Goal: Task Accomplishment & Management: Manage account settings

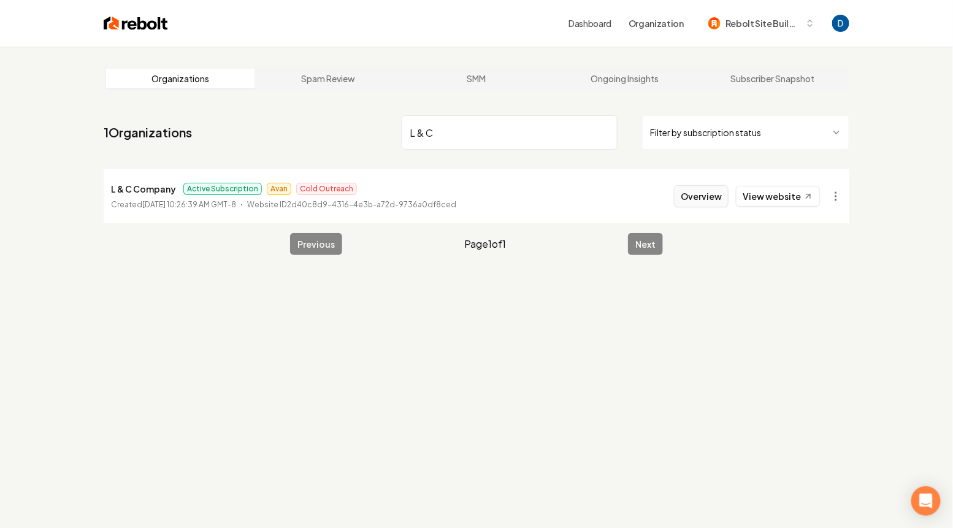
type input "L & C"
click at [717, 192] on button "Overview" at bounding box center [701, 196] width 55 height 22
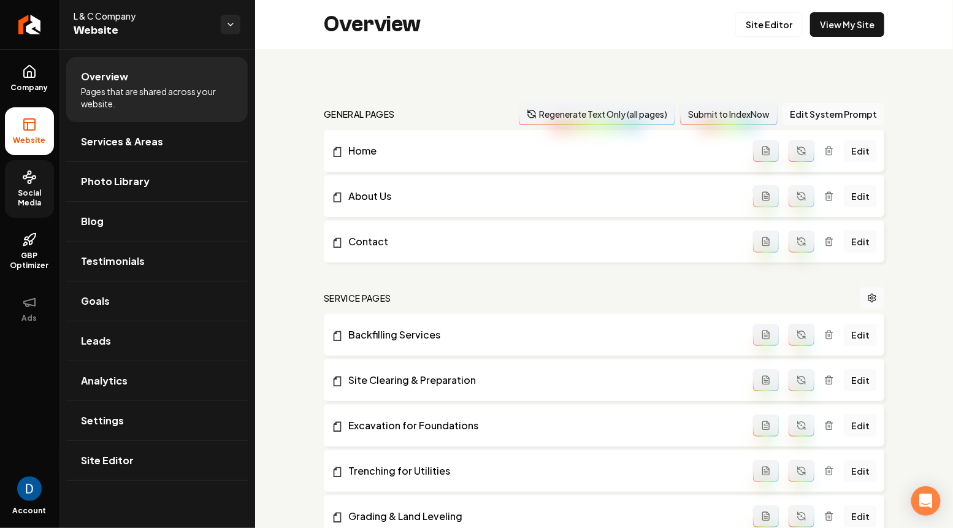
click at [29, 178] on icon at bounding box center [29, 177] width 15 height 15
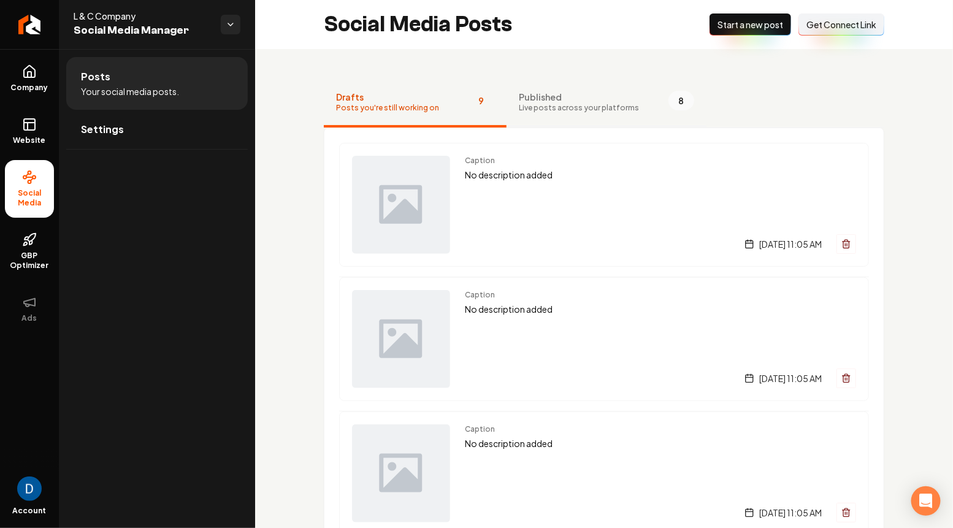
click at [641, 91] on button "Published Live posts across your platforms 8" at bounding box center [606, 102] width 200 height 49
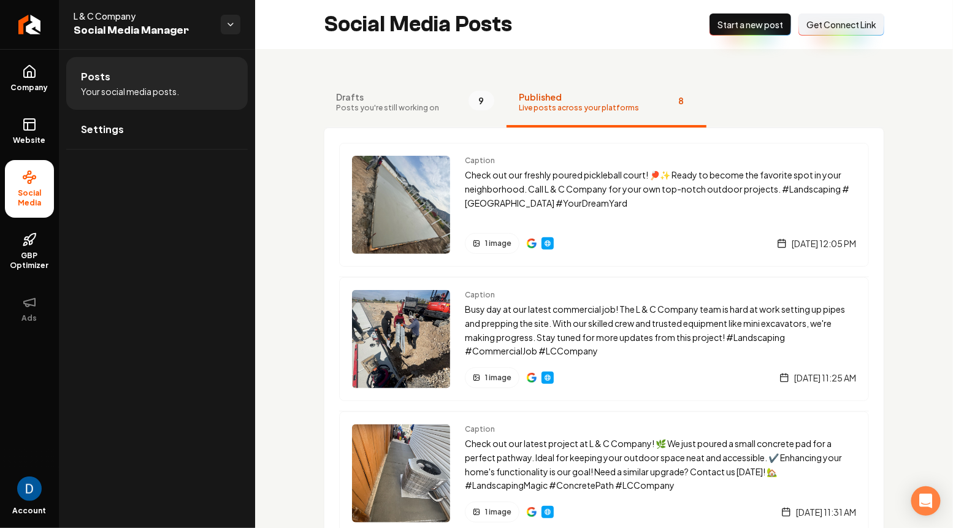
click at [856, 24] on span "Get Connect Link" at bounding box center [841, 24] width 70 height 12
click at [828, 29] on span "Get Connect Link" at bounding box center [841, 24] width 70 height 12
click at [24, 77] on icon at bounding box center [29, 71] width 15 height 15
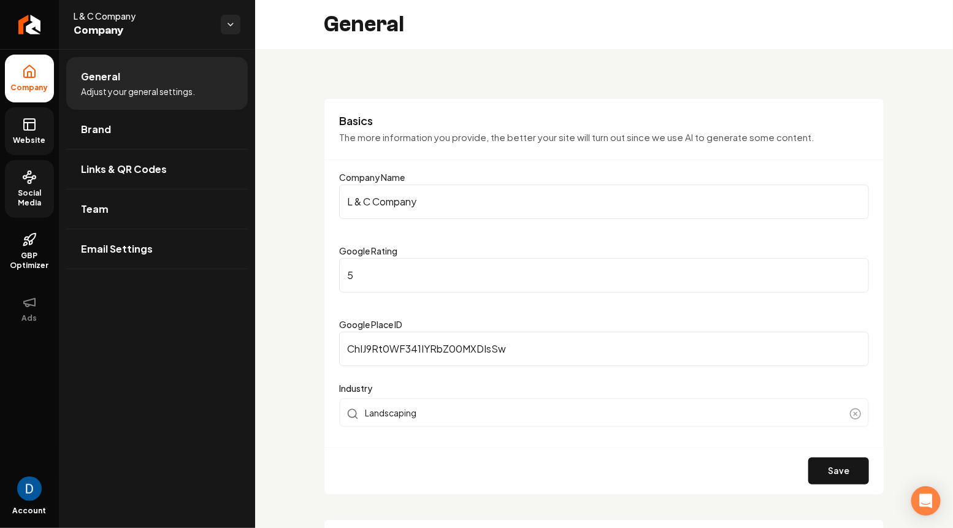
click at [21, 119] on link "Website" at bounding box center [29, 131] width 49 height 48
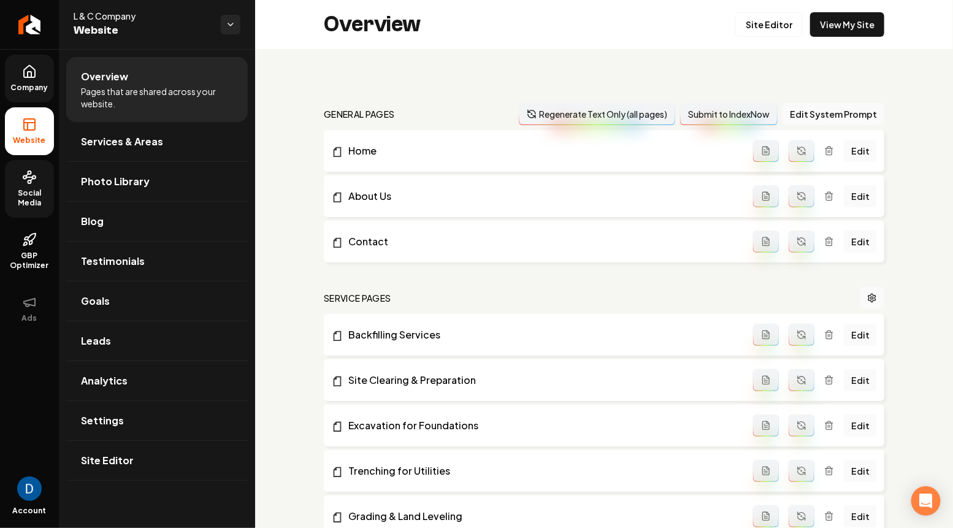
click at [20, 77] on link "Company" at bounding box center [29, 79] width 49 height 48
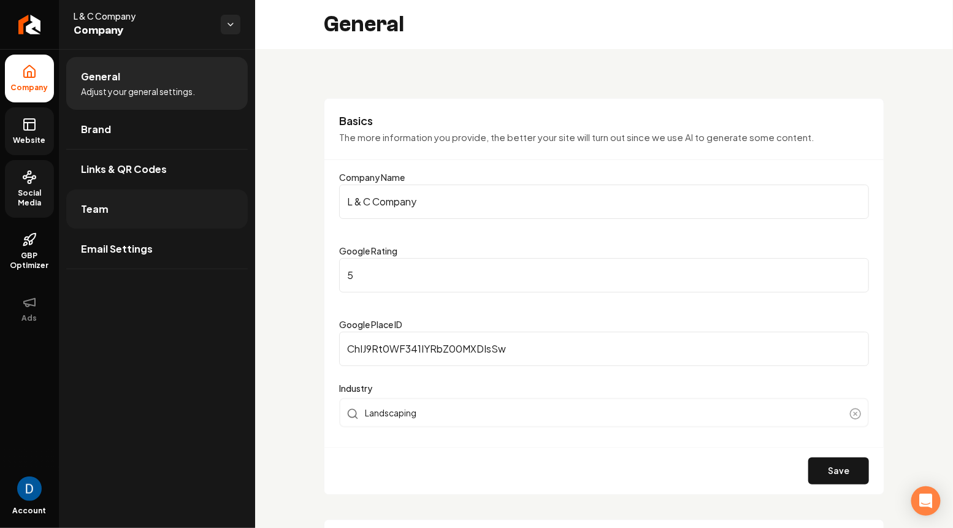
click at [156, 218] on link "Team" at bounding box center [156, 208] width 181 height 39
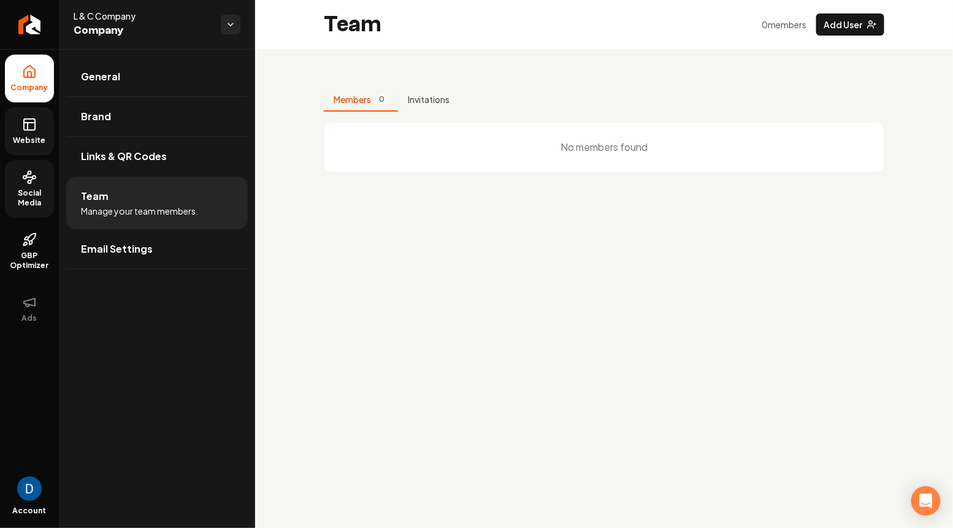
click at [117, 14] on span "L & C Company" at bounding box center [142, 16] width 137 height 12
copy span "L & C Company"
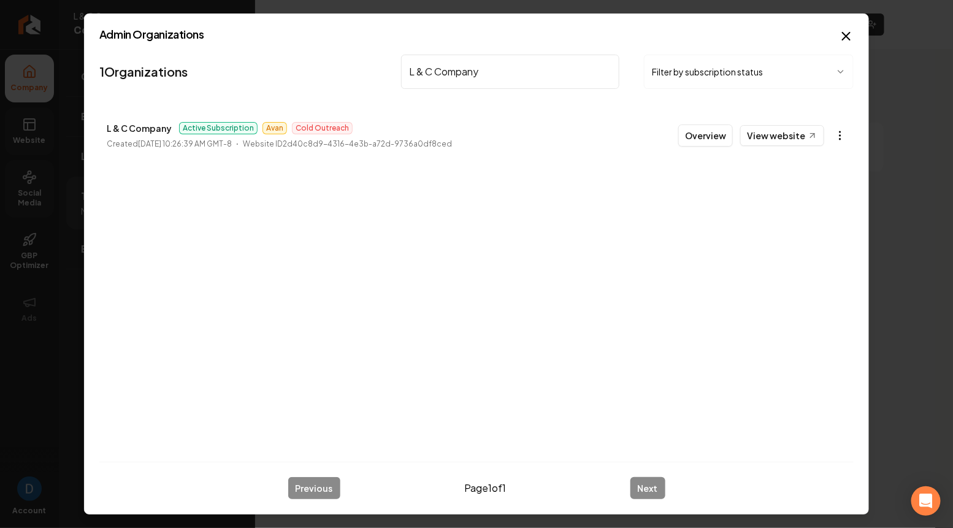
type input "L & C Company"
click at [841, 143] on body "Company Website Social Media GBP Optimizer Ads Account L & C Company Company Ge…" at bounding box center [476, 264] width 953 height 528
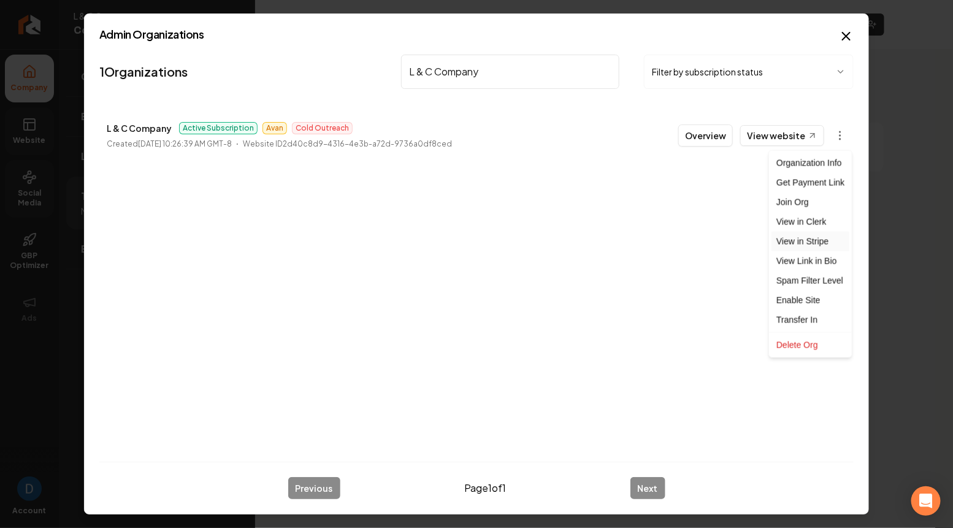
click at [792, 236] on link "View in Stripe" at bounding box center [810, 242] width 78 height 20
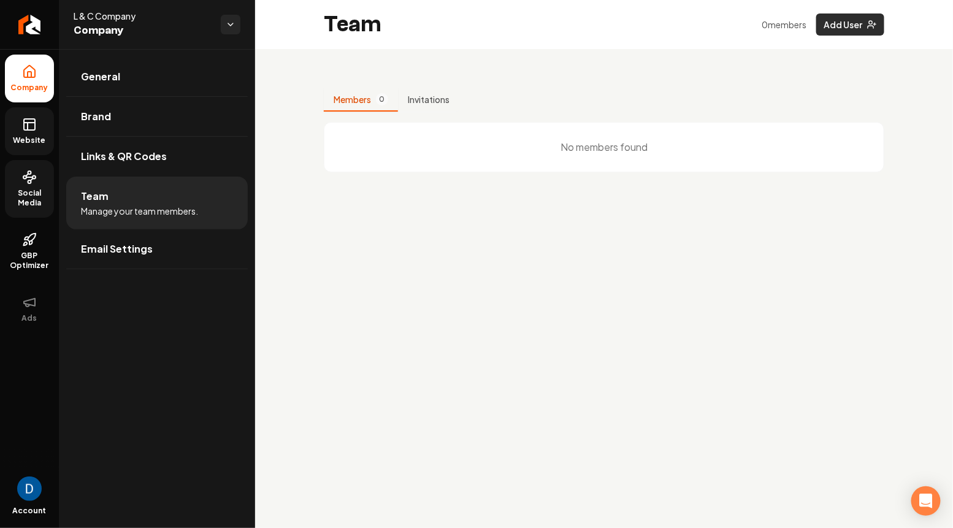
click at [847, 31] on button "Add User" at bounding box center [850, 24] width 68 height 22
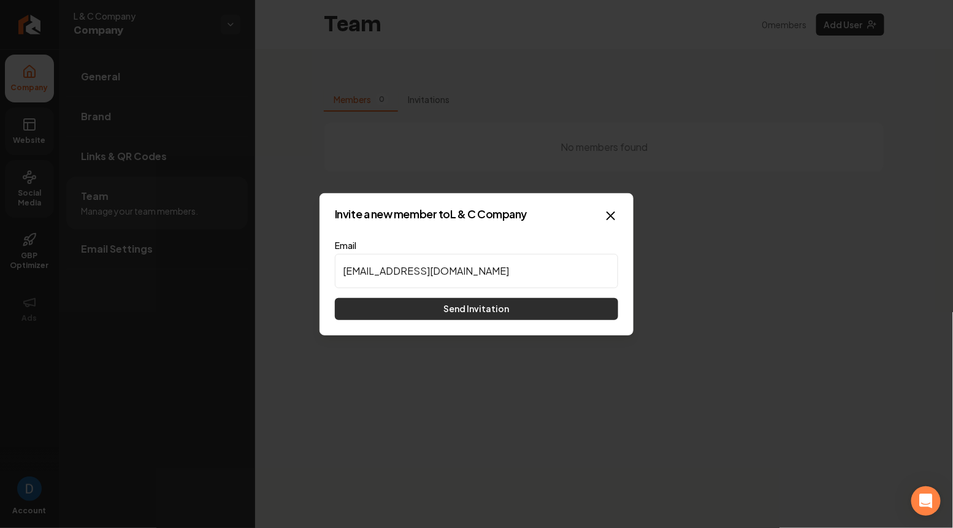
type input "[EMAIL_ADDRESS][DOMAIN_NAME]"
click at [462, 303] on button "Send Invitation" at bounding box center [476, 309] width 283 height 22
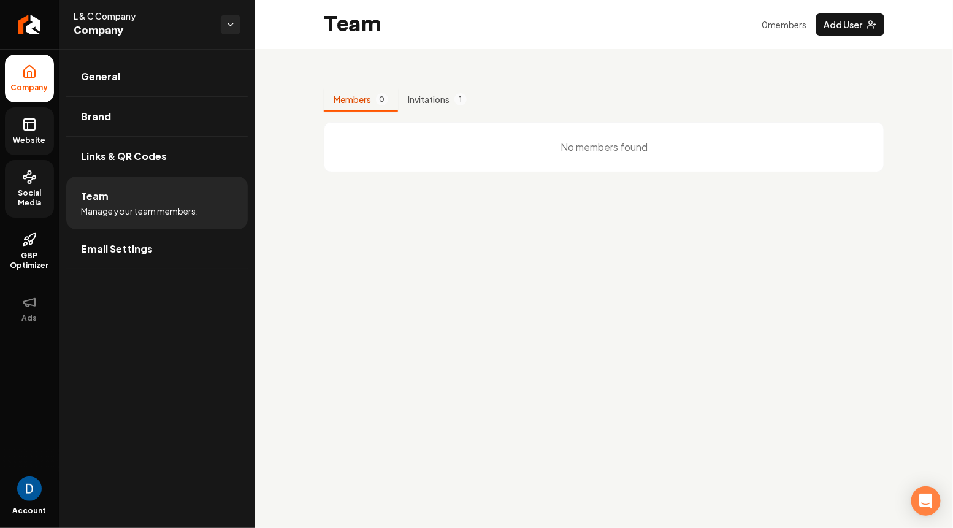
click at [36, 170] on icon at bounding box center [29, 177] width 15 height 15
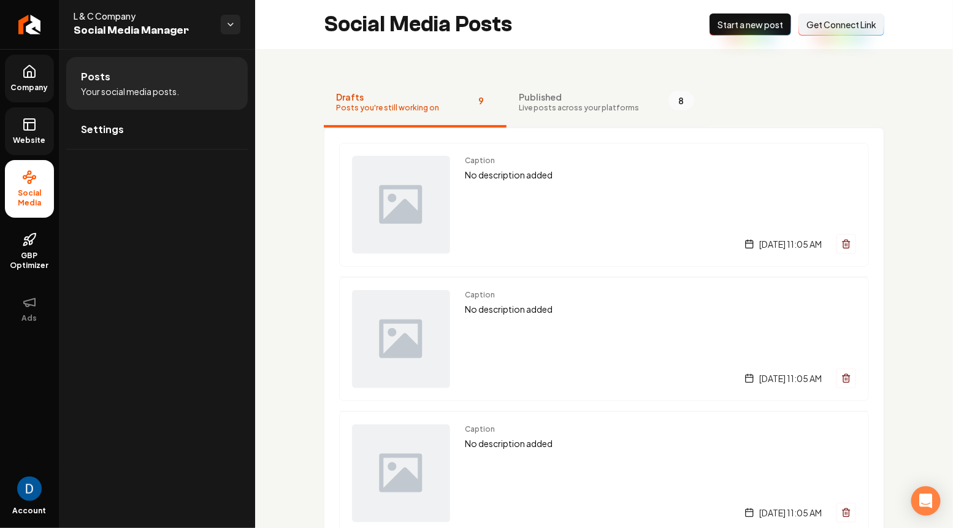
click at [552, 115] on button "Published Live posts across your platforms 8" at bounding box center [606, 102] width 200 height 49
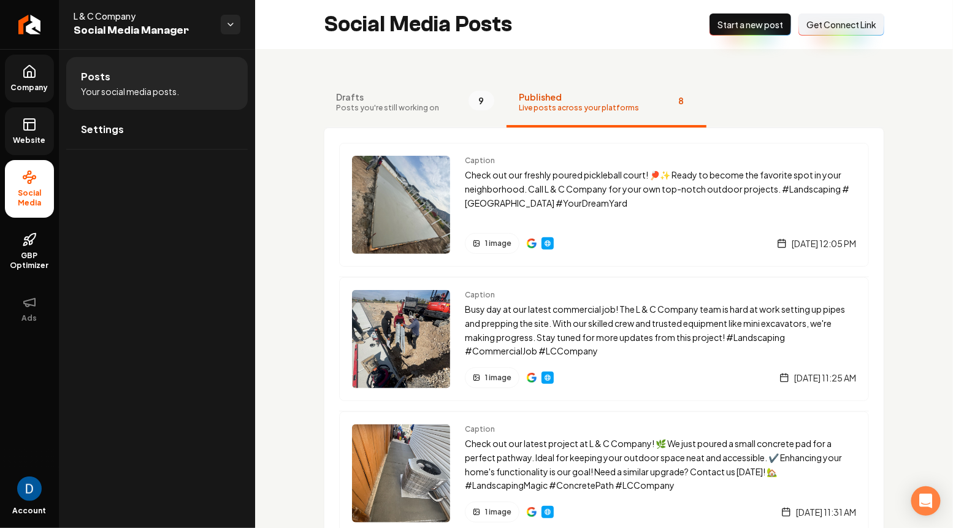
click at [841, 25] on span "Get Connect Link" at bounding box center [841, 24] width 70 height 12
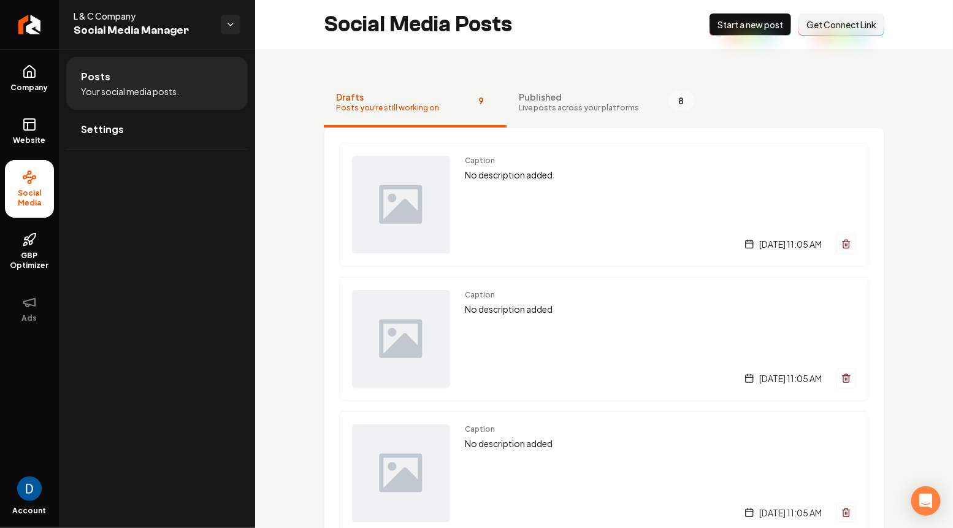
click at [831, 28] on span "Get Connect Link" at bounding box center [841, 24] width 70 height 12
click at [563, 102] on span "Published" at bounding box center [579, 97] width 120 height 12
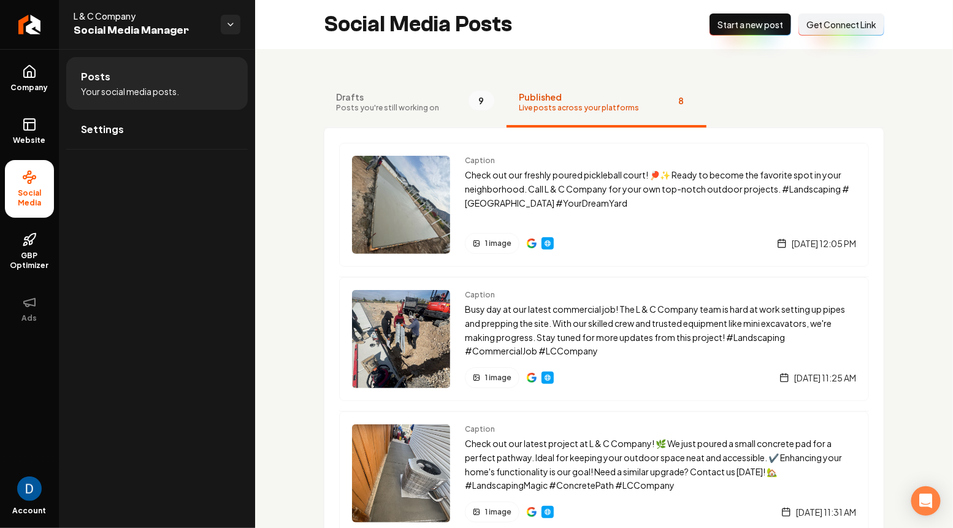
click at [826, 32] on button "Connect Link Get Connect Link" at bounding box center [841, 24] width 86 height 22
click at [21, 74] on link "Company" at bounding box center [29, 79] width 49 height 48
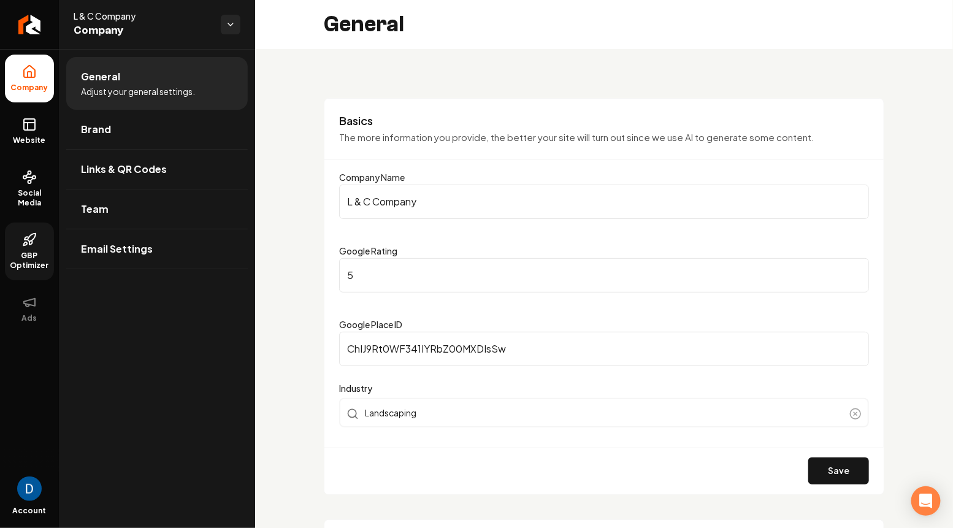
click at [26, 255] on span "GBP Optimizer" at bounding box center [29, 261] width 49 height 20
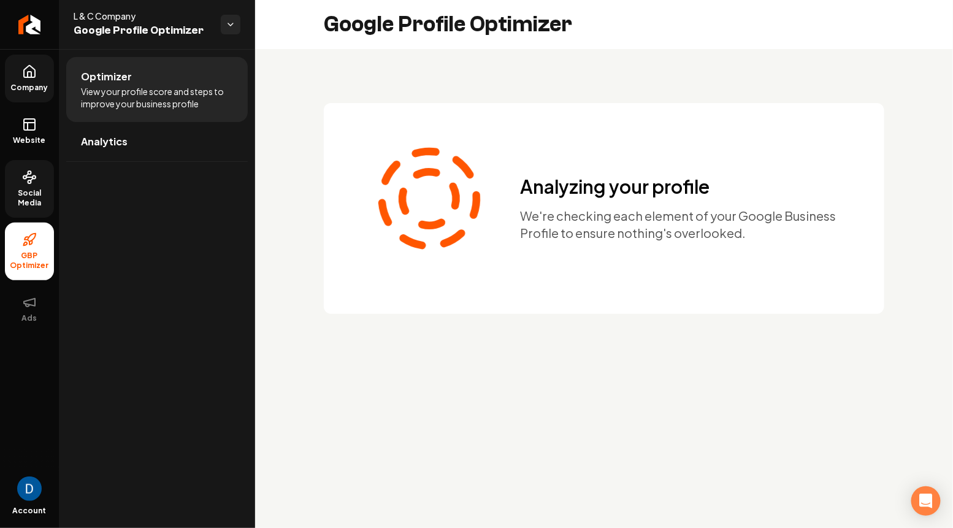
click at [23, 193] on span "Social Media" at bounding box center [29, 198] width 49 height 20
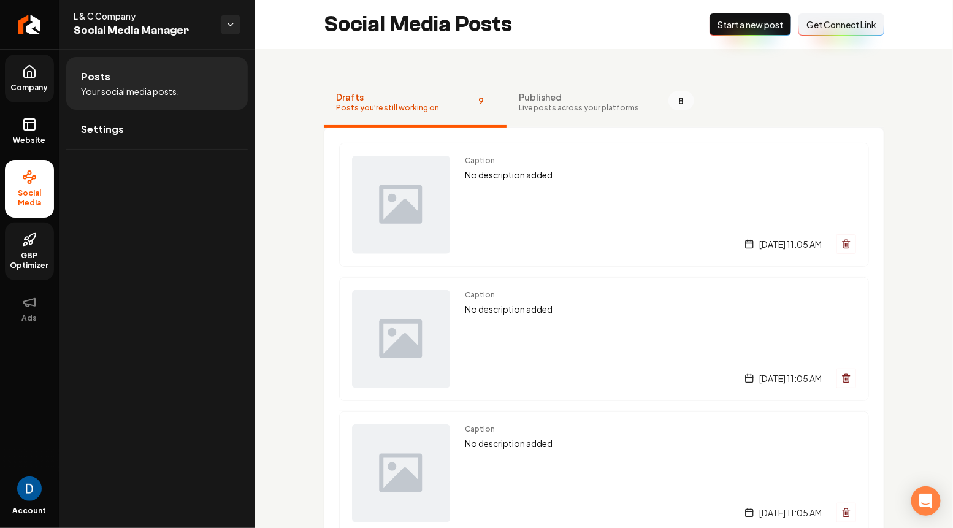
click at [820, 31] on button "Connect Link Get Connect Link" at bounding box center [841, 24] width 86 height 22
click at [5, 82] on link "Company" at bounding box center [29, 79] width 49 height 48
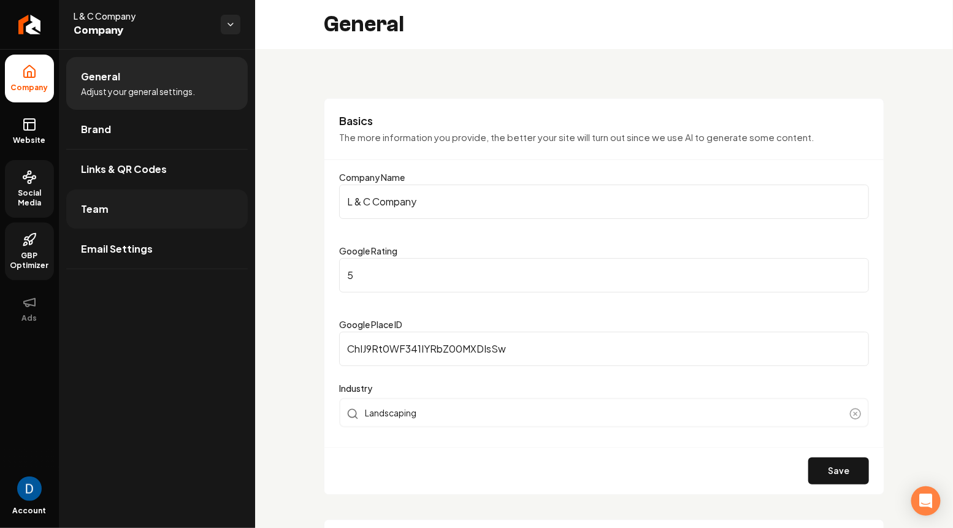
click at [120, 211] on link "Team" at bounding box center [156, 208] width 181 height 39
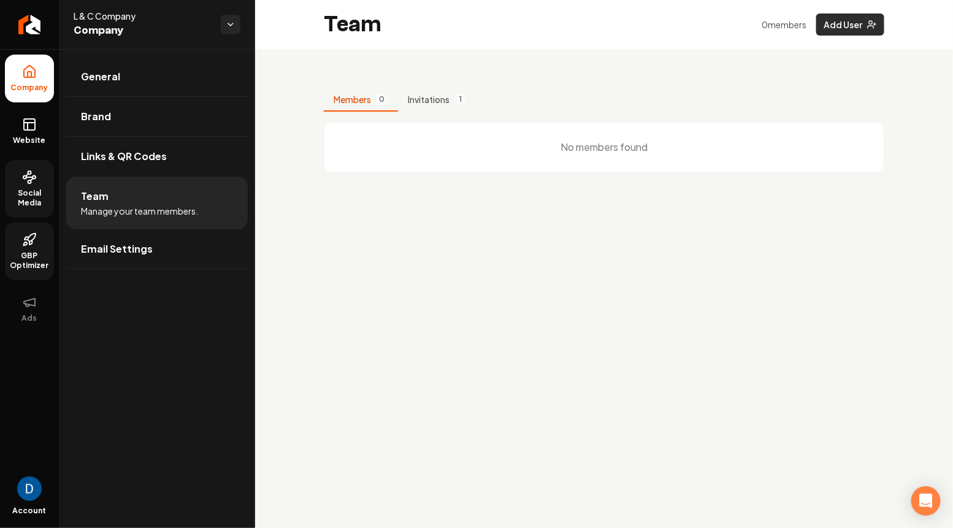
click at [849, 24] on button "Add User" at bounding box center [850, 24] width 68 height 22
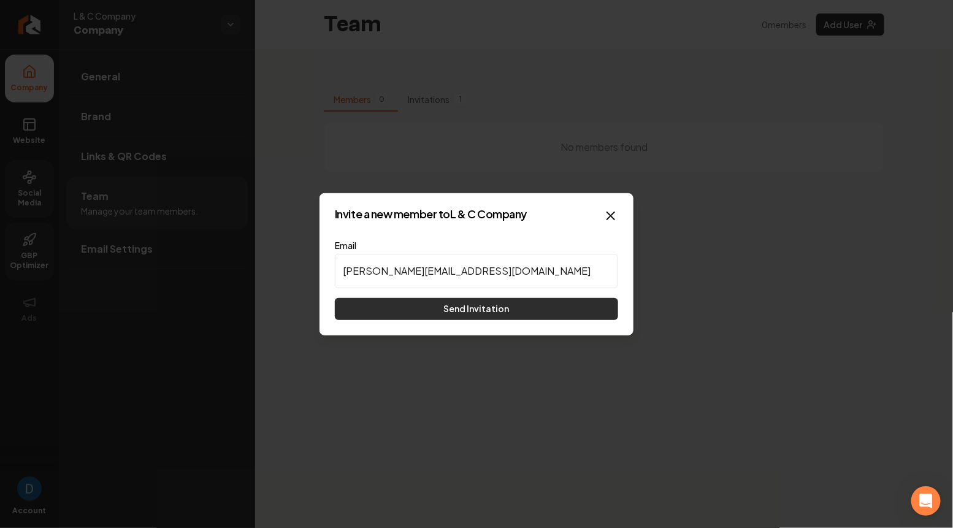
type input "david@rebolthq.com"
click at [417, 306] on button "Send Invitation" at bounding box center [476, 309] width 283 height 22
